Goal: Information Seeking & Learning: Check status

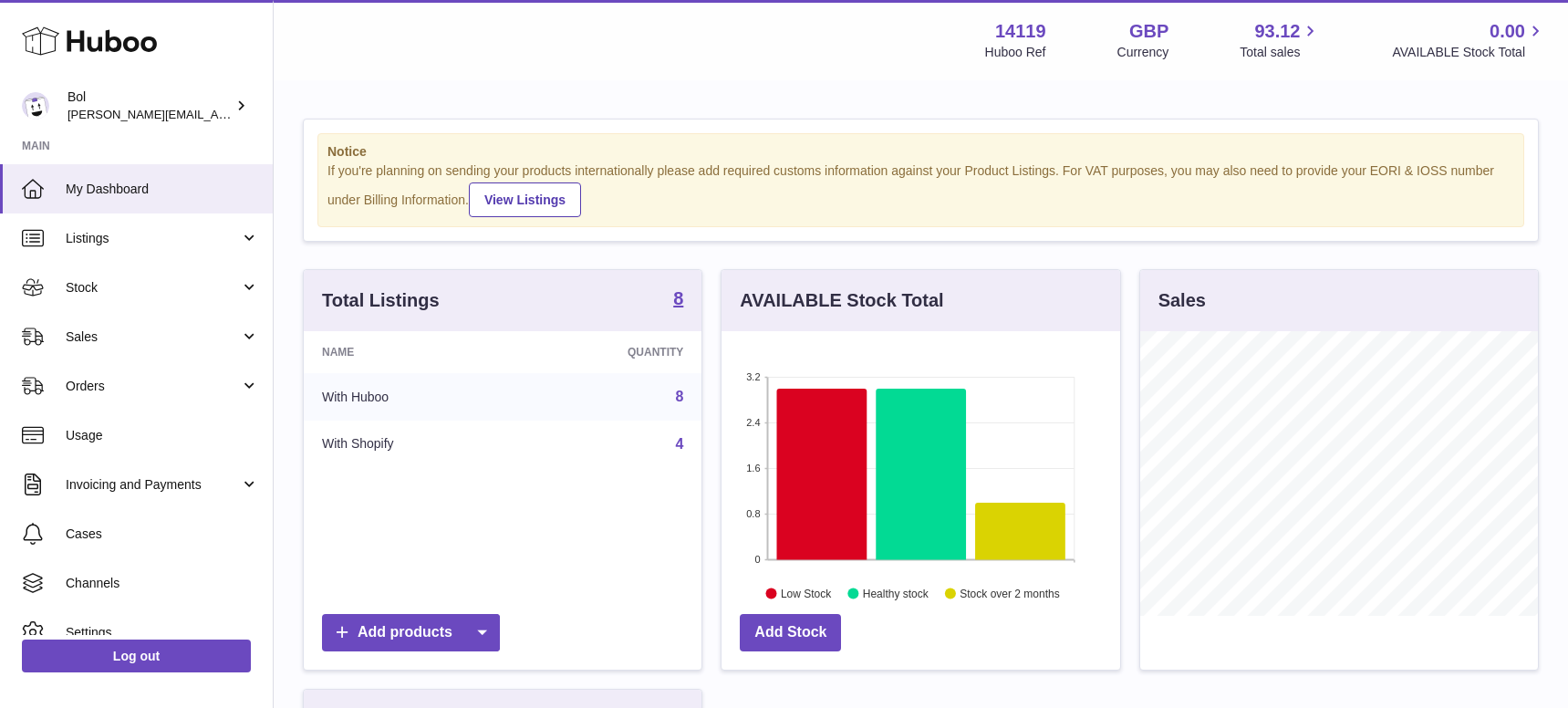
scroll to position [284, 399]
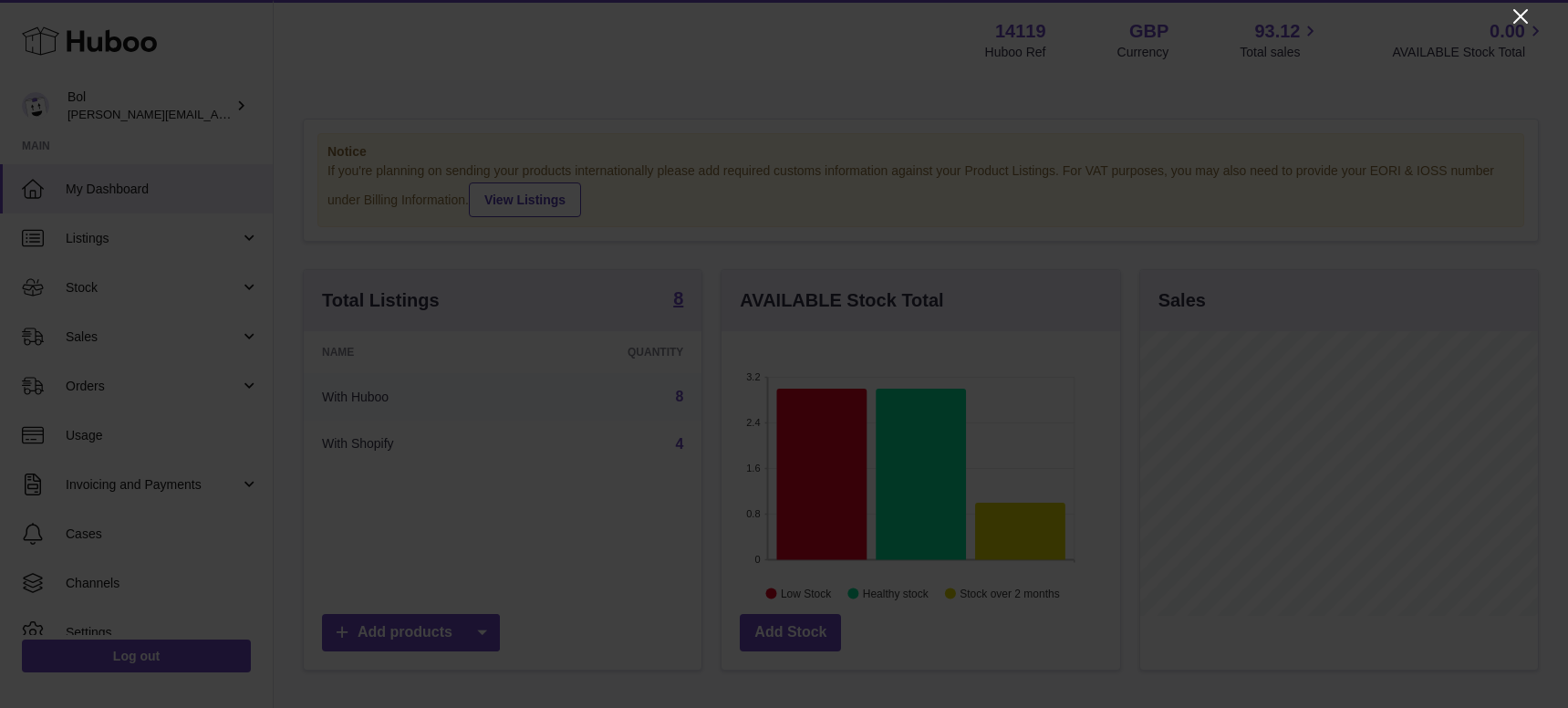
click at [1511, 15] on icon "Close" at bounding box center [1521, 17] width 22 height 22
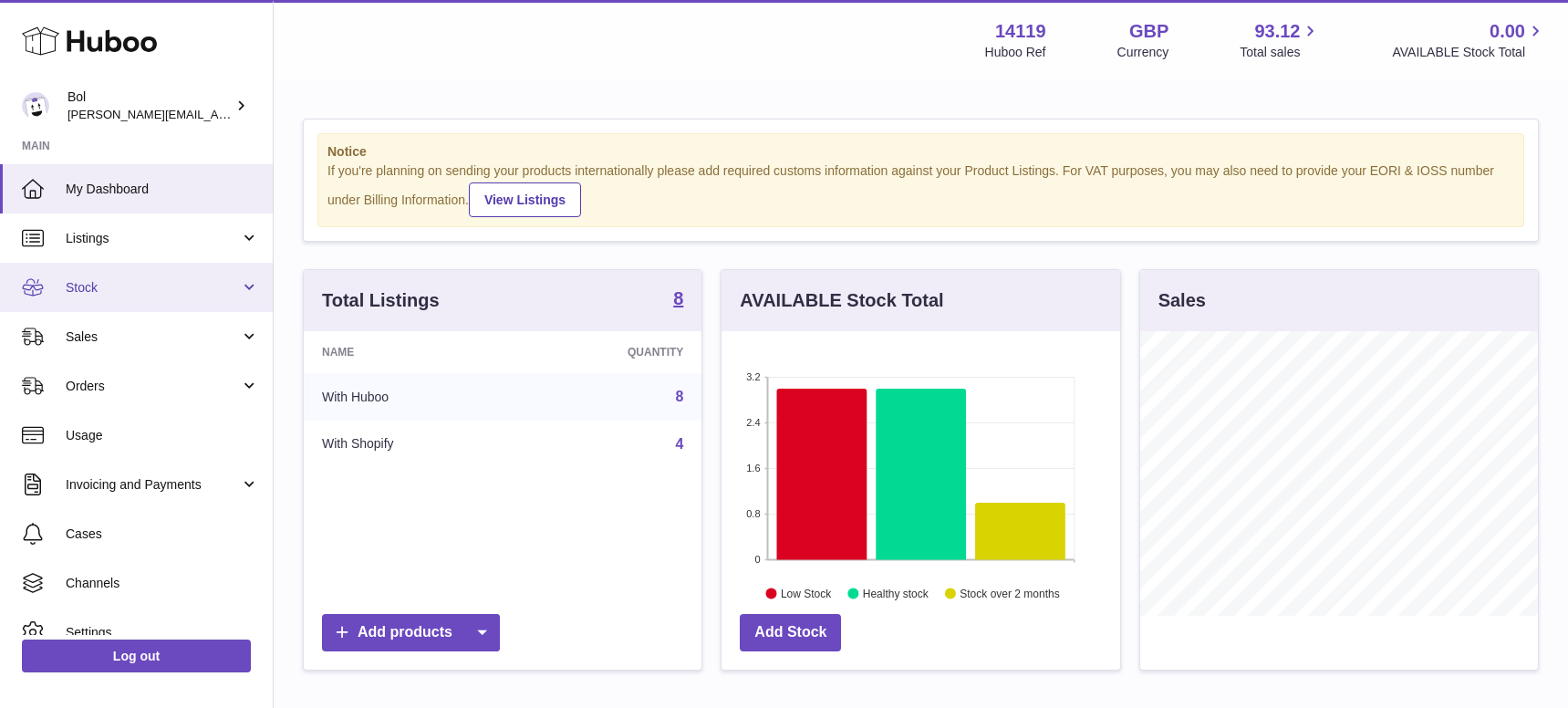
click at [121, 309] on link "Stock" at bounding box center [136, 286] width 273 height 49
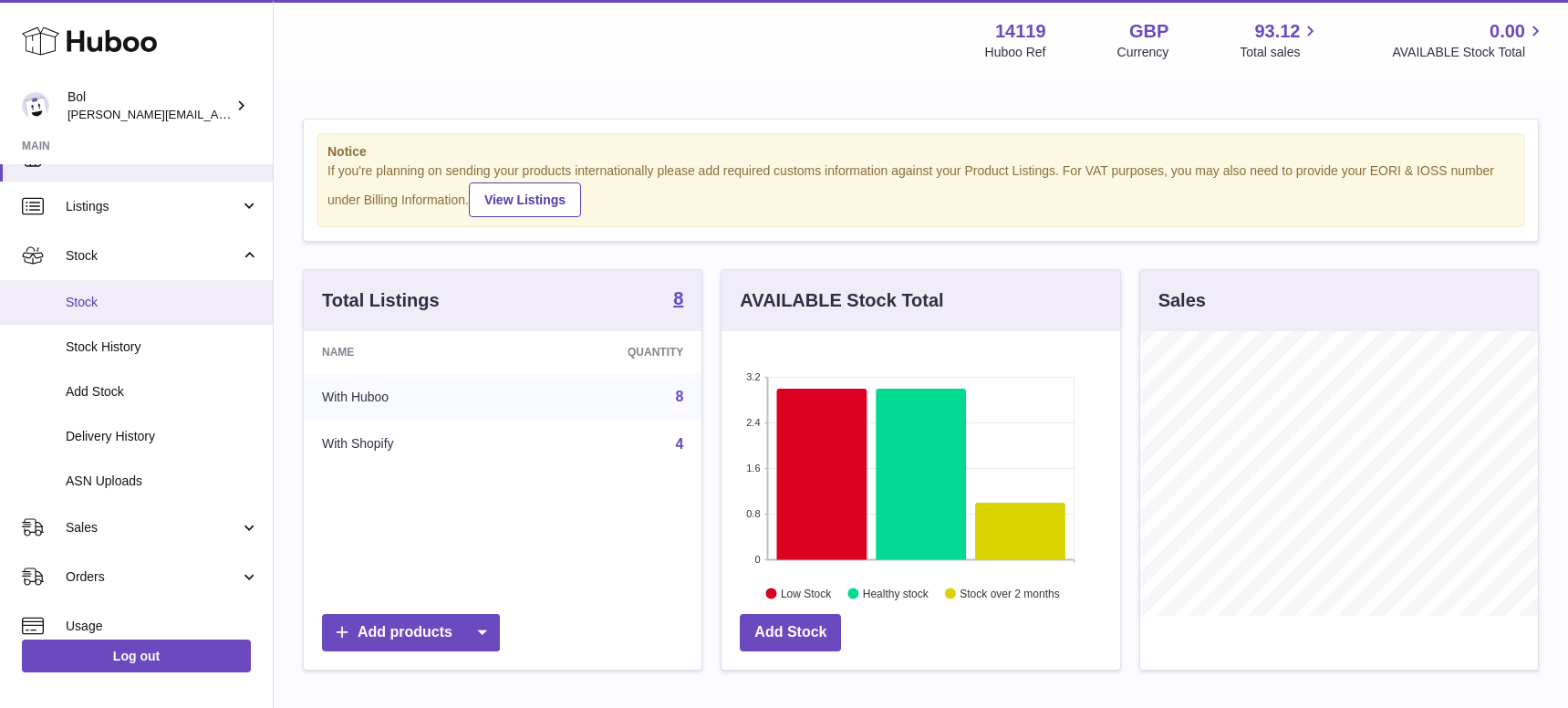
scroll to position [37, 0]
click at [124, 302] on span "Stock" at bounding box center [162, 297] width 194 height 18
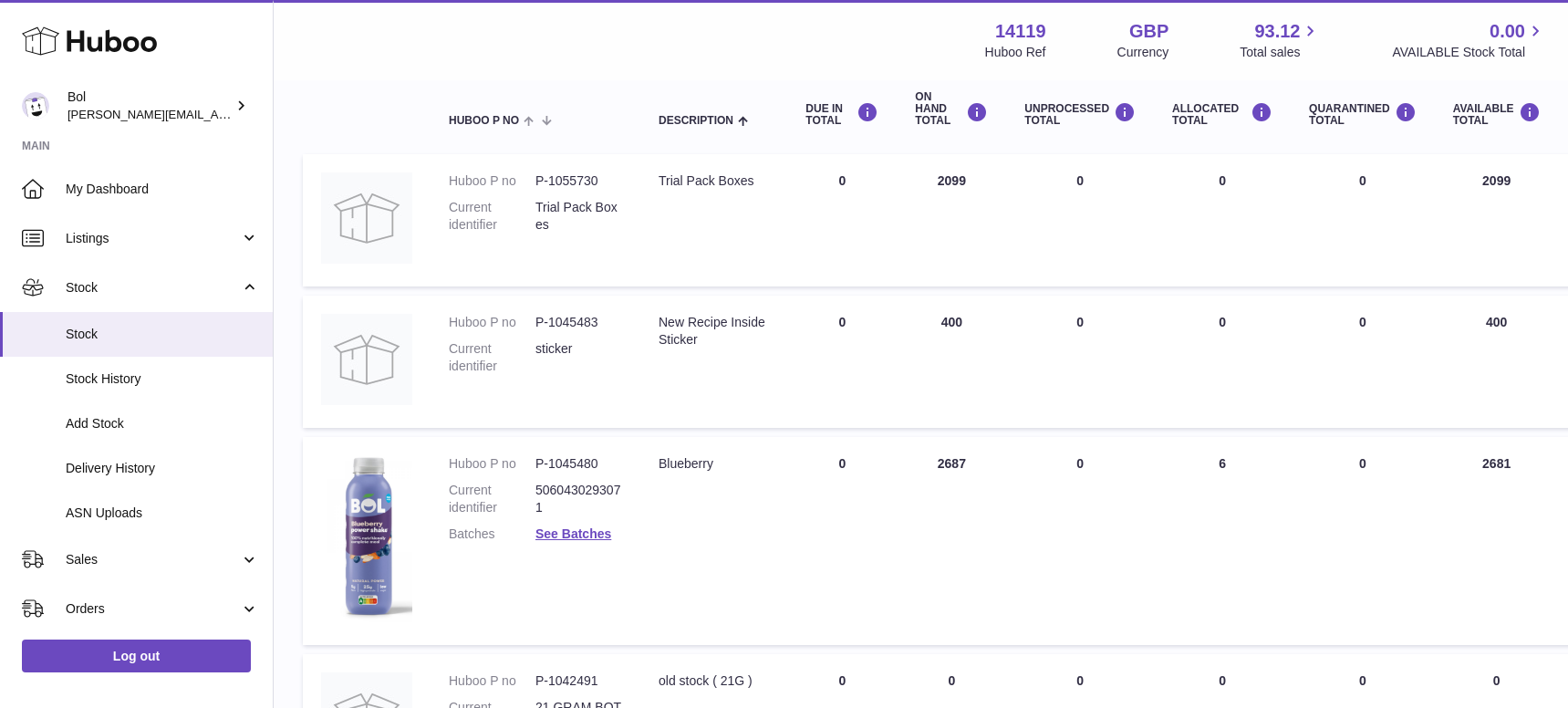
scroll to position [221, 0]
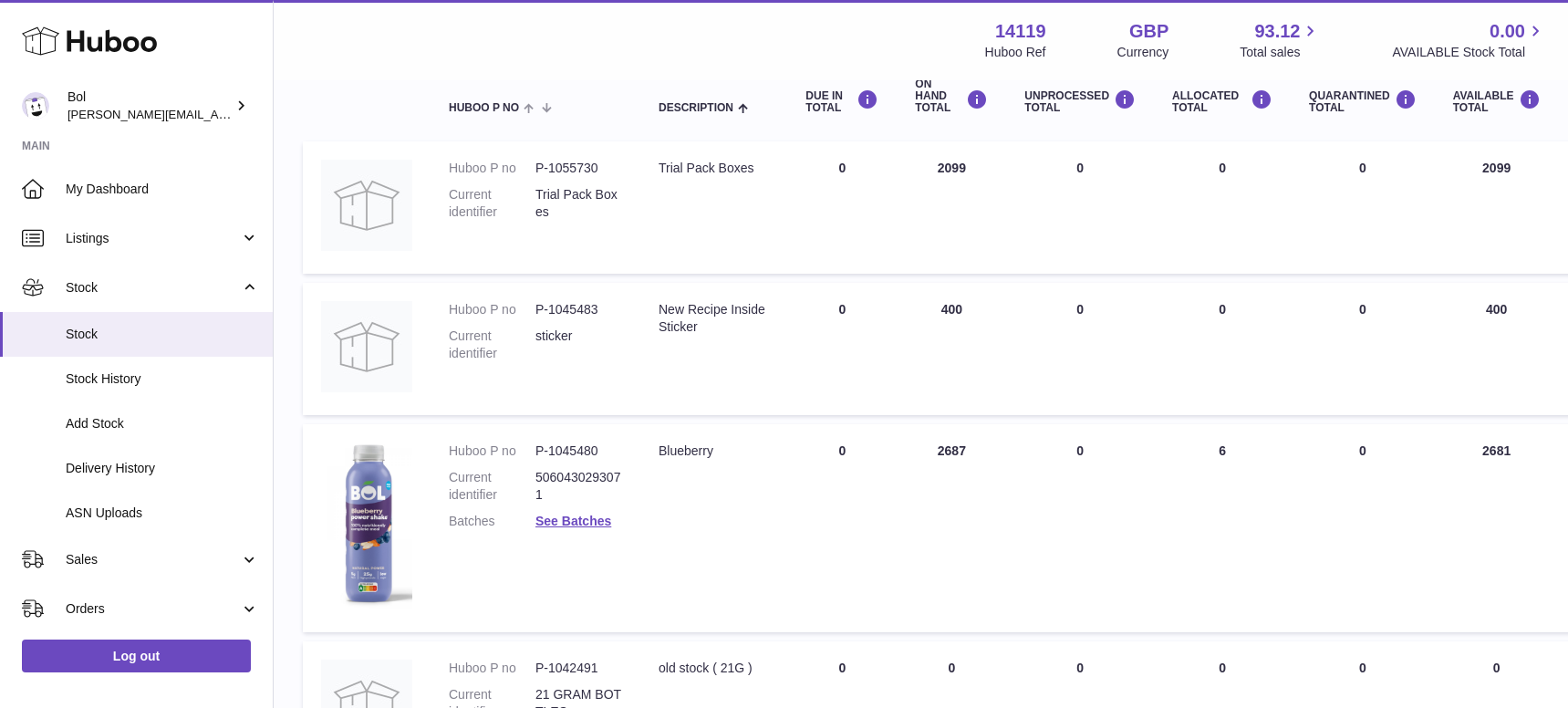
click at [929, 447] on td "ON HAND Total 2687" at bounding box center [951, 528] width 109 height 208
copy tr "2687"
click at [935, 450] on td "ON HAND Total 2687" at bounding box center [951, 528] width 109 height 208
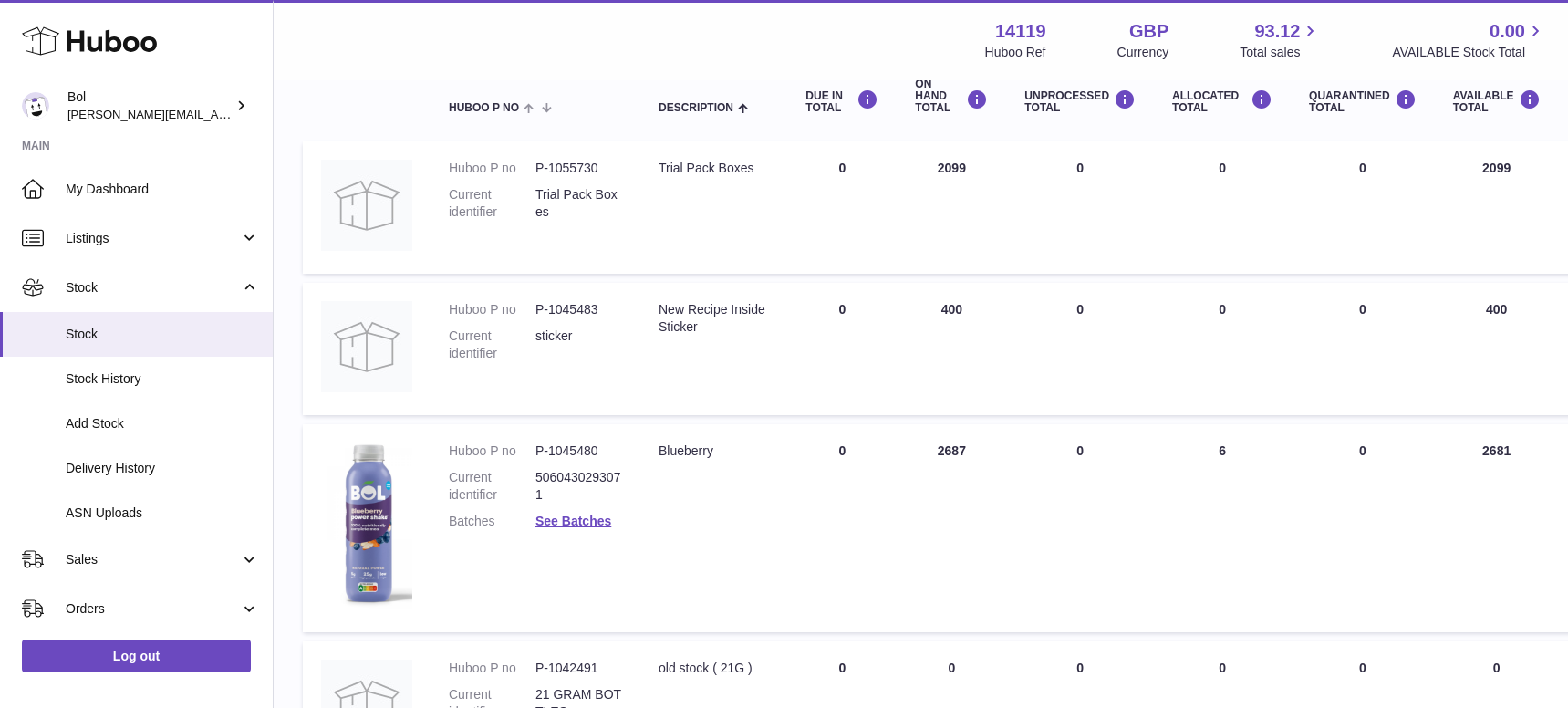
click at [935, 450] on td "ON HAND Total 2687" at bounding box center [951, 528] width 109 height 208
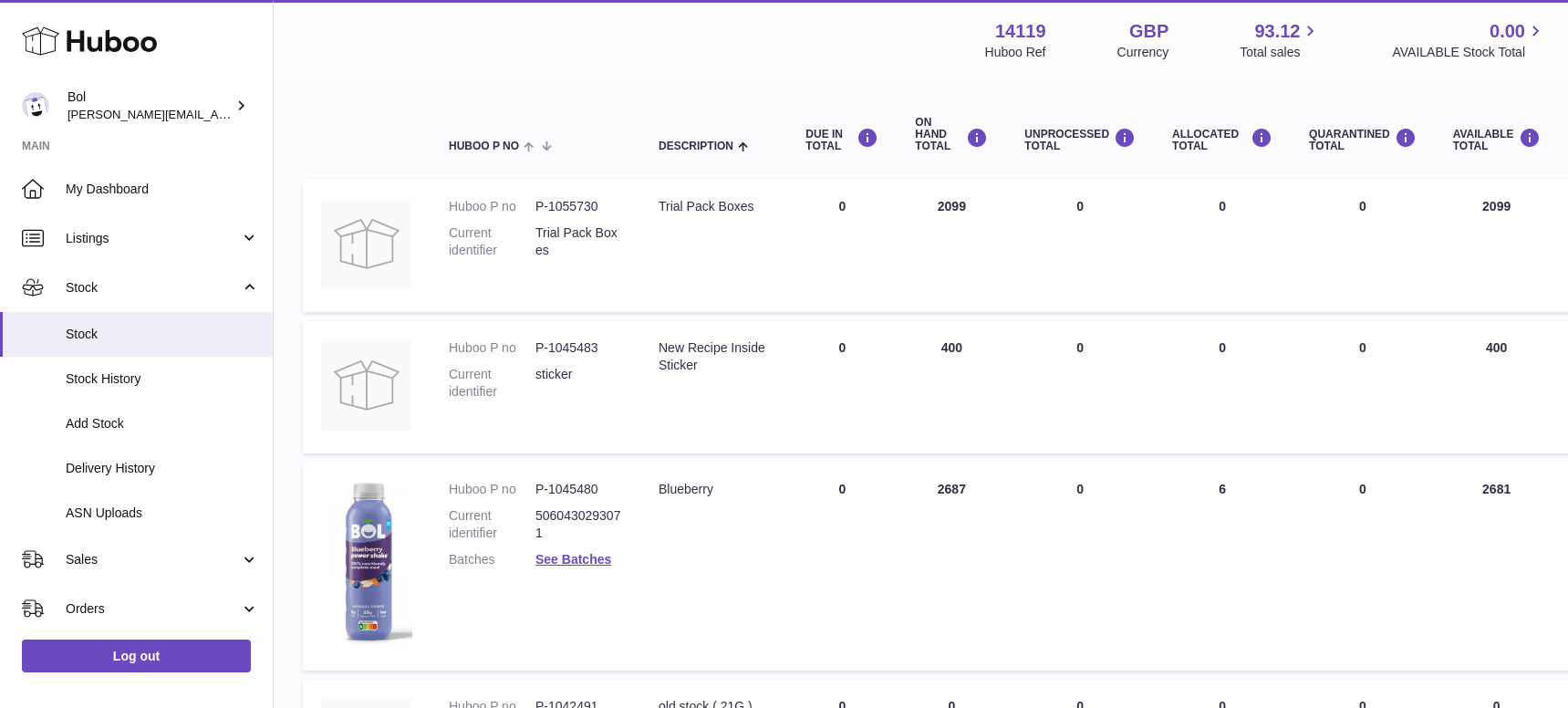
scroll to position [181, 0]
click at [588, 256] on dd "Trial Pack Boxes" at bounding box center [579, 244] width 86 height 34
click at [919, 206] on td "ON HAND Total 2099" at bounding box center [951, 248] width 109 height 133
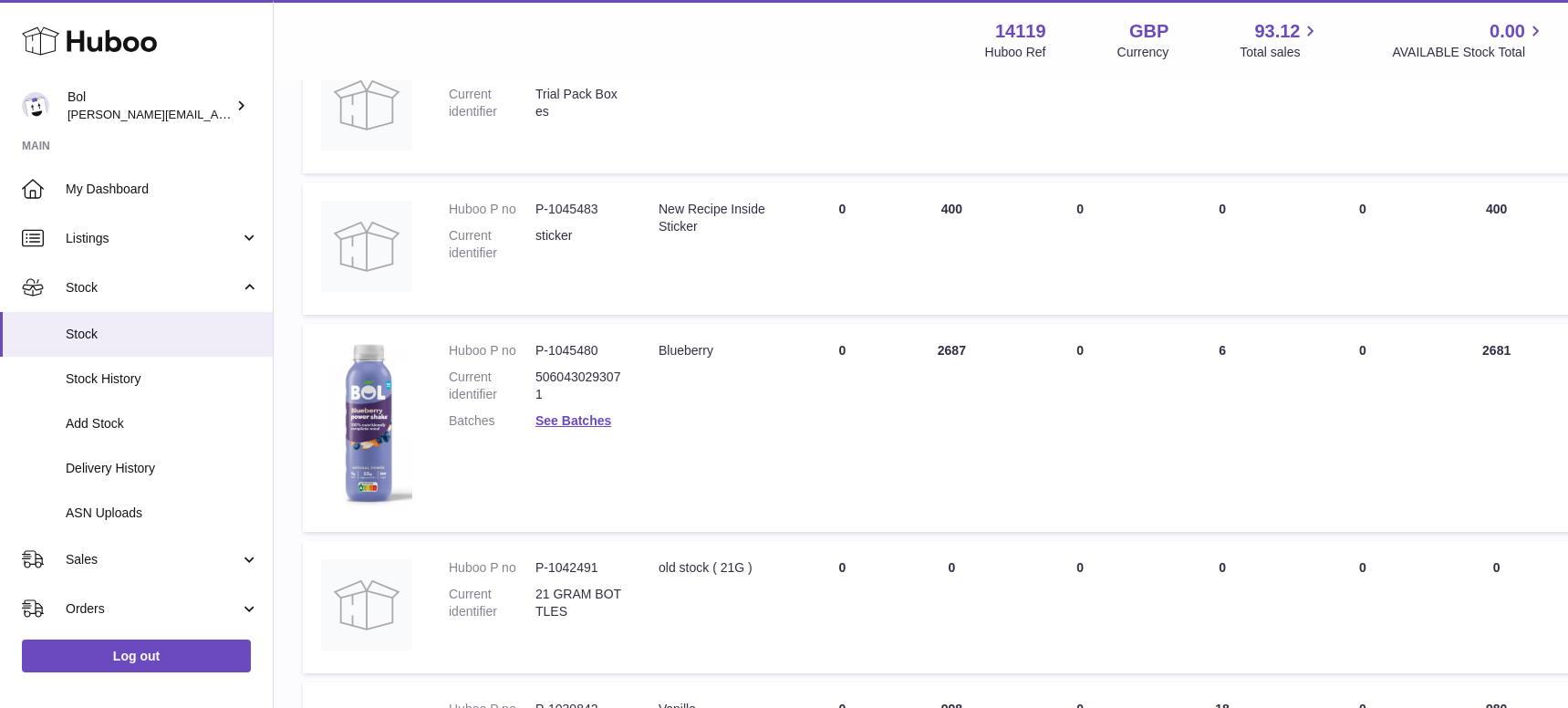
scroll to position [313, 0]
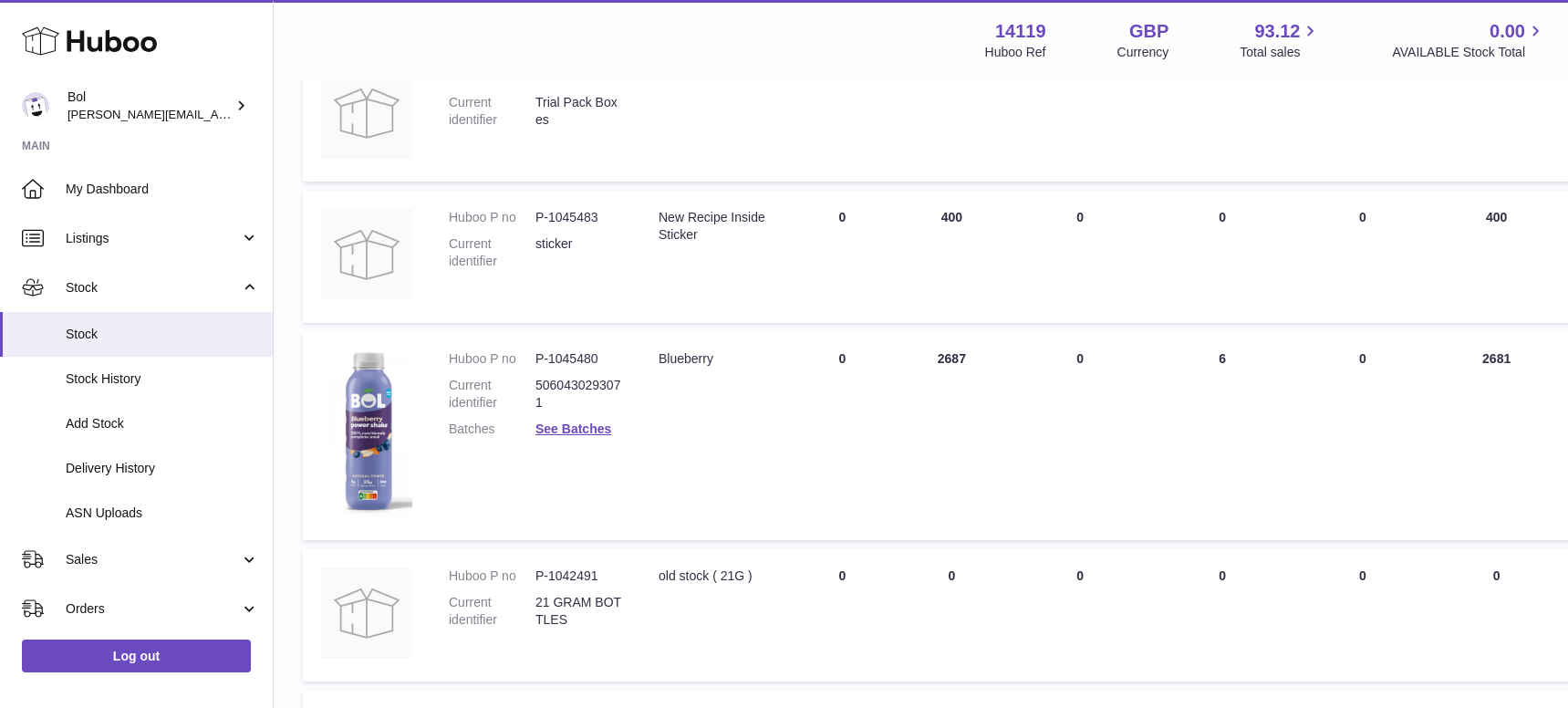
click at [937, 212] on td "ON HAND Total 400" at bounding box center [951, 257] width 109 height 133
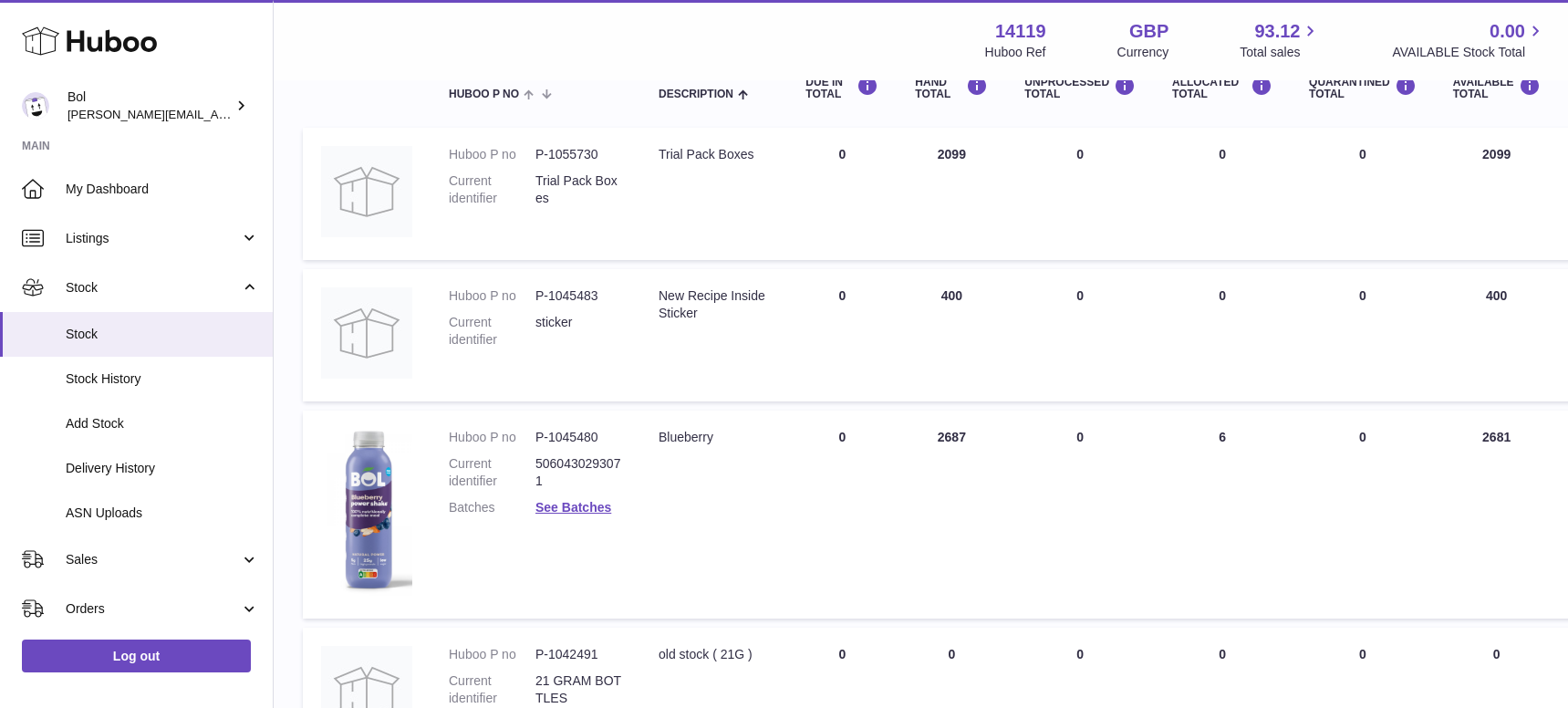
scroll to position [234, 0]
click at [605, 181] on dd "Trial Pack Boxes" at bounding box center [579, 191] width 86 height 34
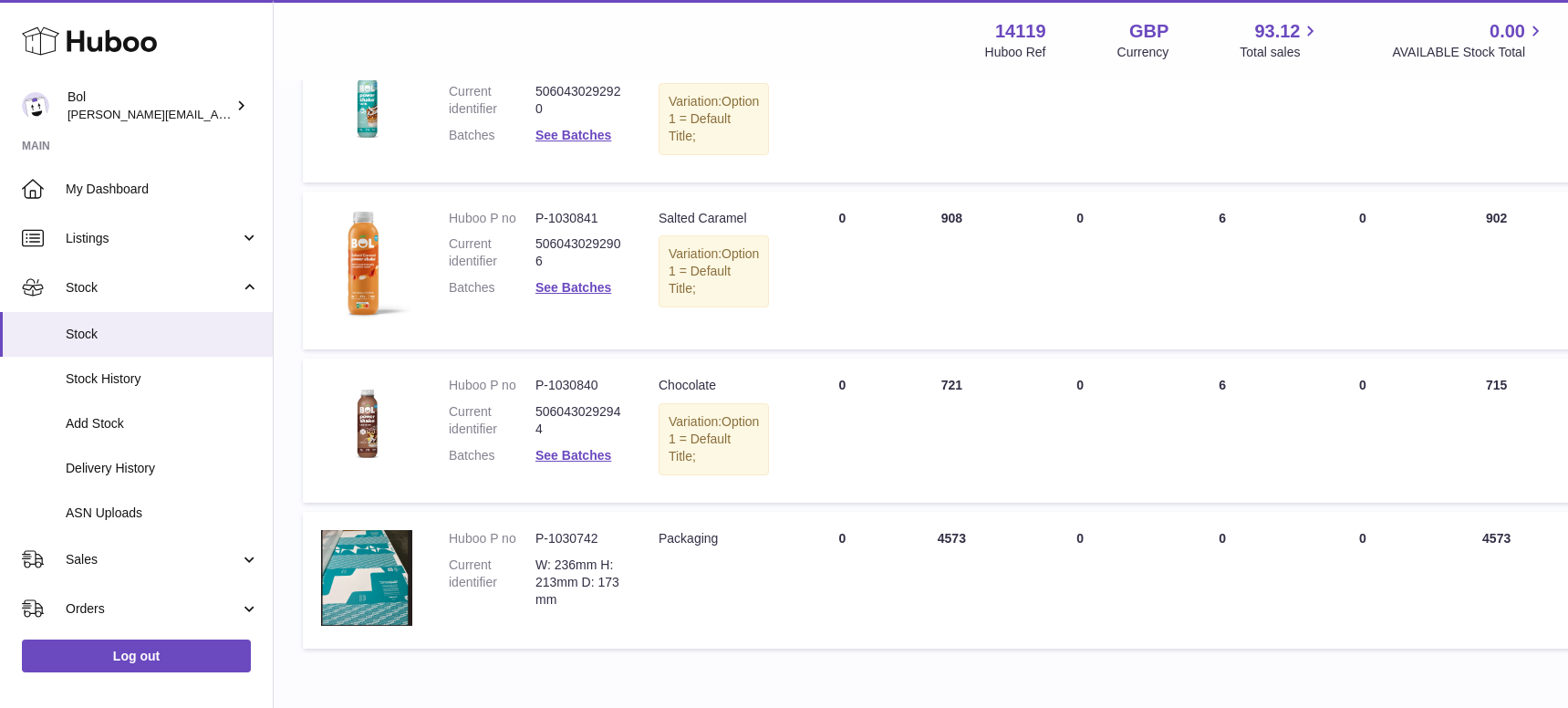
scroll to position [1096, 0]
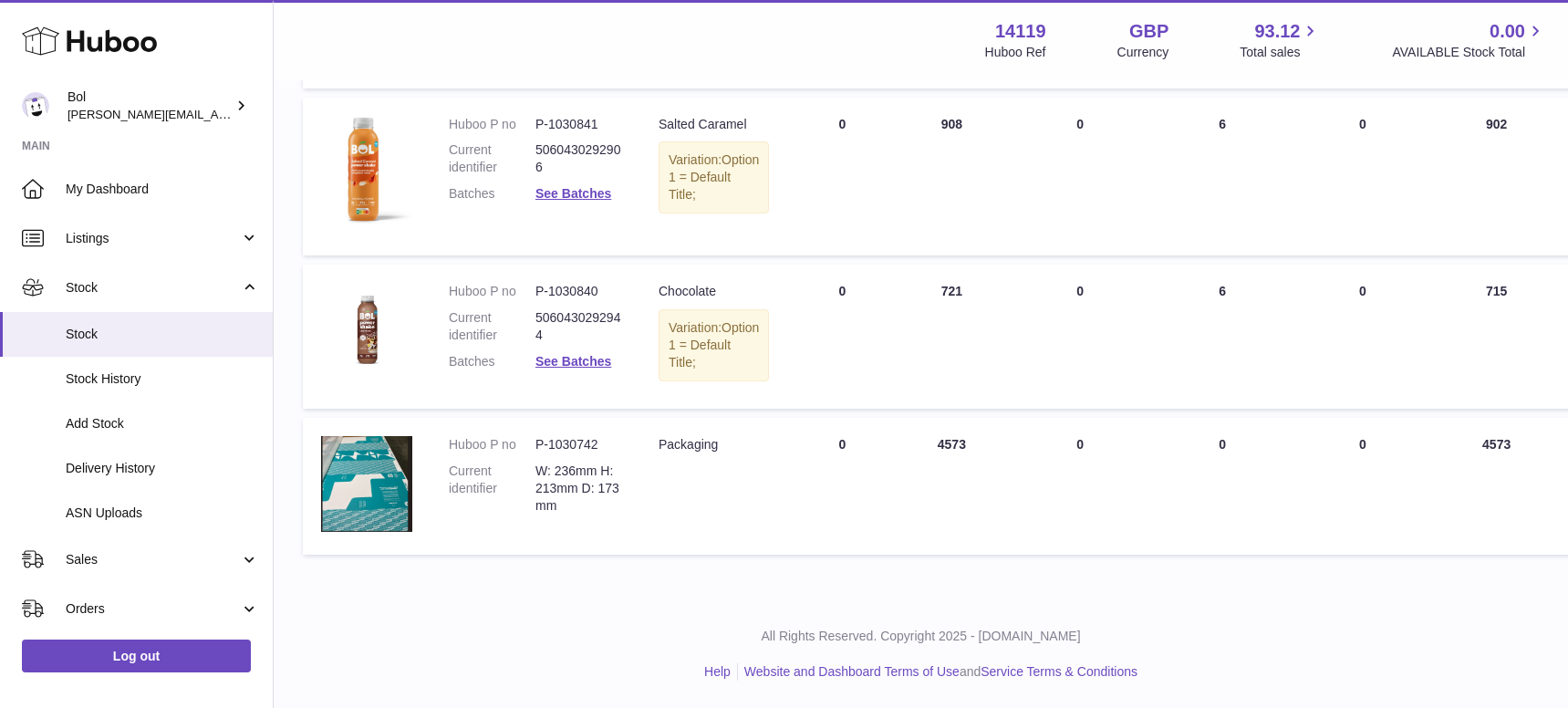
click at [936, 431] on td "ON HAND Total 4573" at bounding box center [951, 487] width 109 height 137
click at [939, 461] on td "ON HAND Total 4573" at bounding box center [951, 487] width 109 height 137
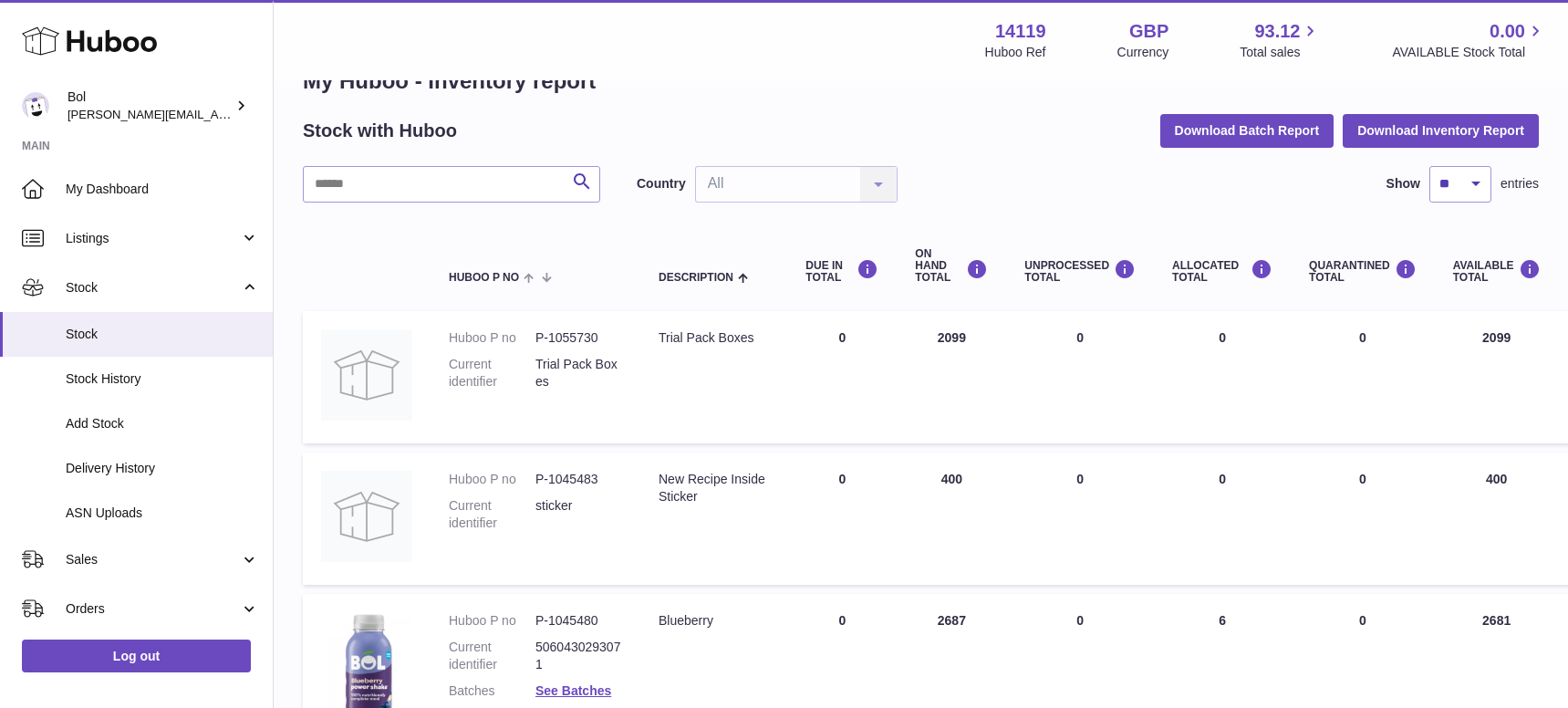
scroll to position [0, 0]
